Goal: Information Seeking & Learning: Check status

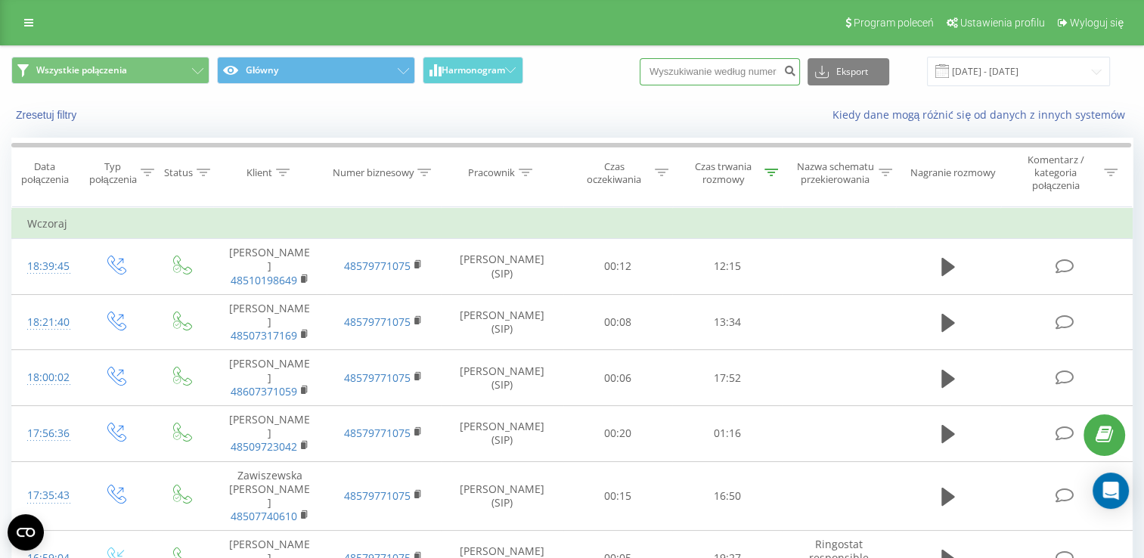
click at [716, 68] on input at bounding box center [720, 71] width 160 height 27
paste input "603270333"
type input "603270333"
click at [796, 68] on icon "submit" at bounding box center [789, 68] width 13 height 9
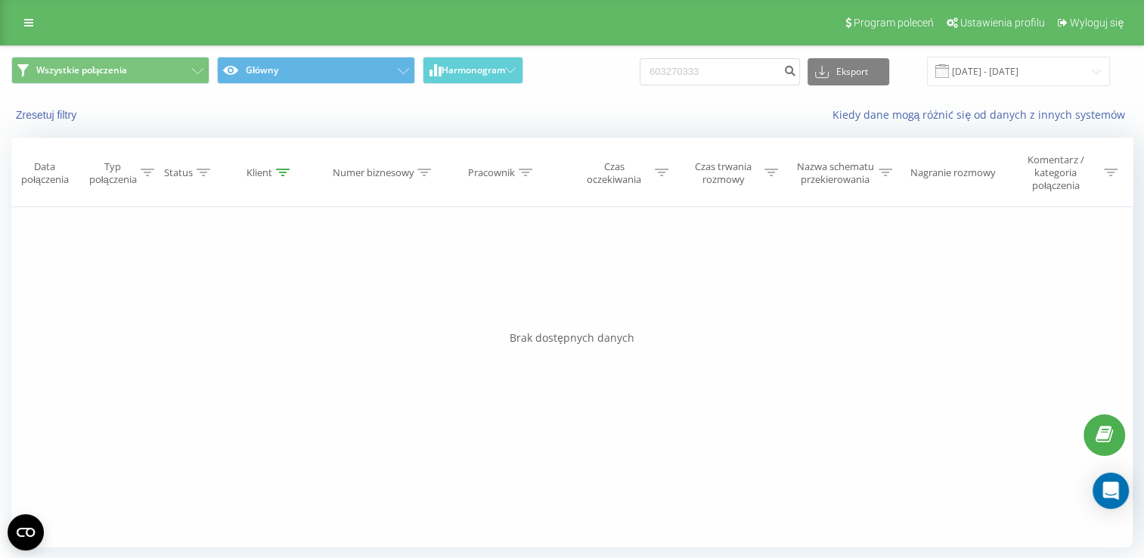
drag, startPoint x: 738, startPoint y: 87, endPoint x: 740, endPoint y: 70, distance: 16.8
click at [739, 86] on div "Wszystkie połączenia Główny Harmonogram 603270333 Eksport .csv .xls .xlsx [DATE…" at bounding box center [572, 71] width 1143 height 51
click at [740, 70] on input "603270333" at bounding box center [720, 71] width 160 height 27
click at [796, 70] on icon "submit" at bounding box center [789, 68] width 13 height 9
